Goal: Find specific page/section: Find specific page/section

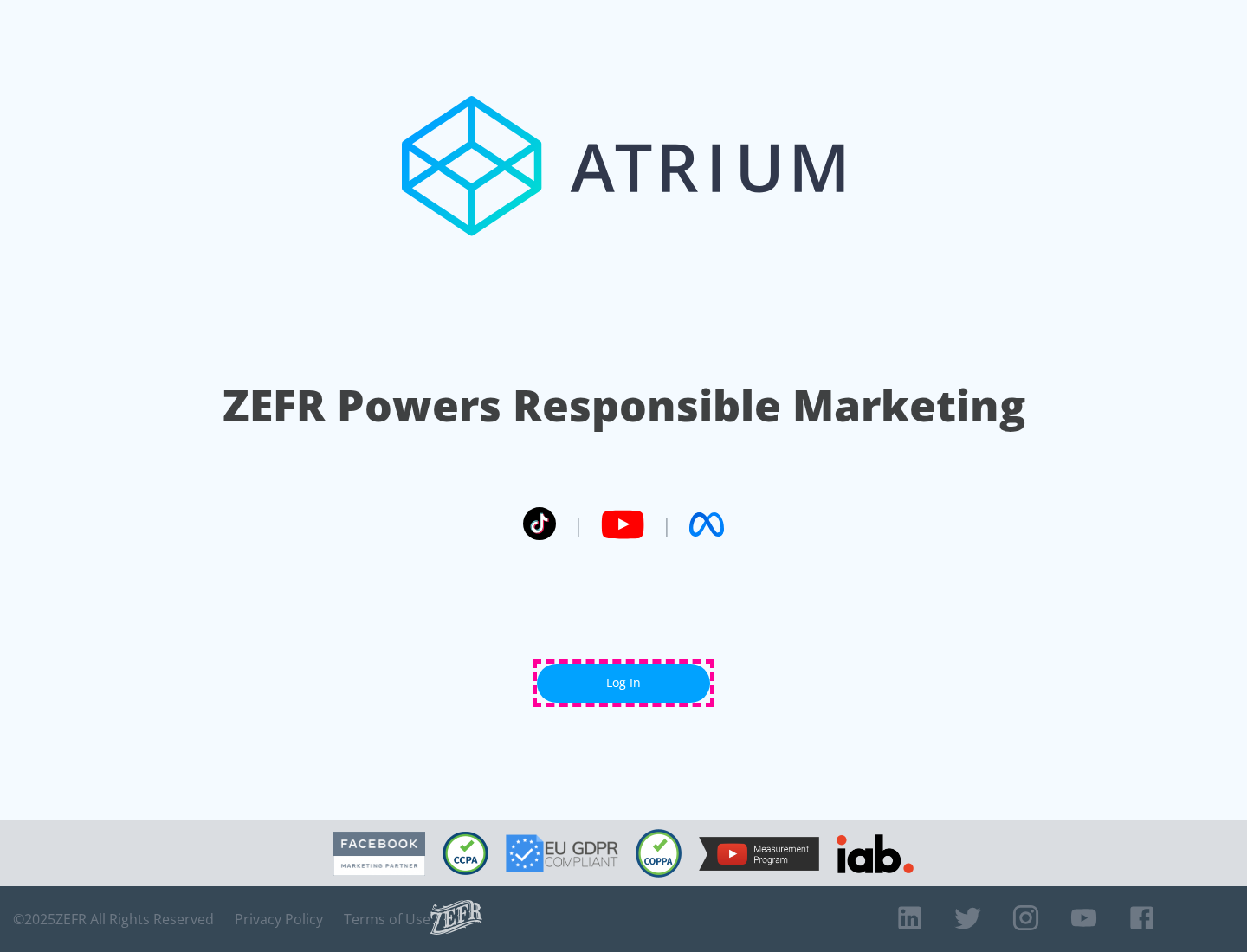
click at [624, 684] on link "Log In" at bounding box center [624, 683] width 174 height 39
